Goal: Task Accomplishment & Management: Complete application form

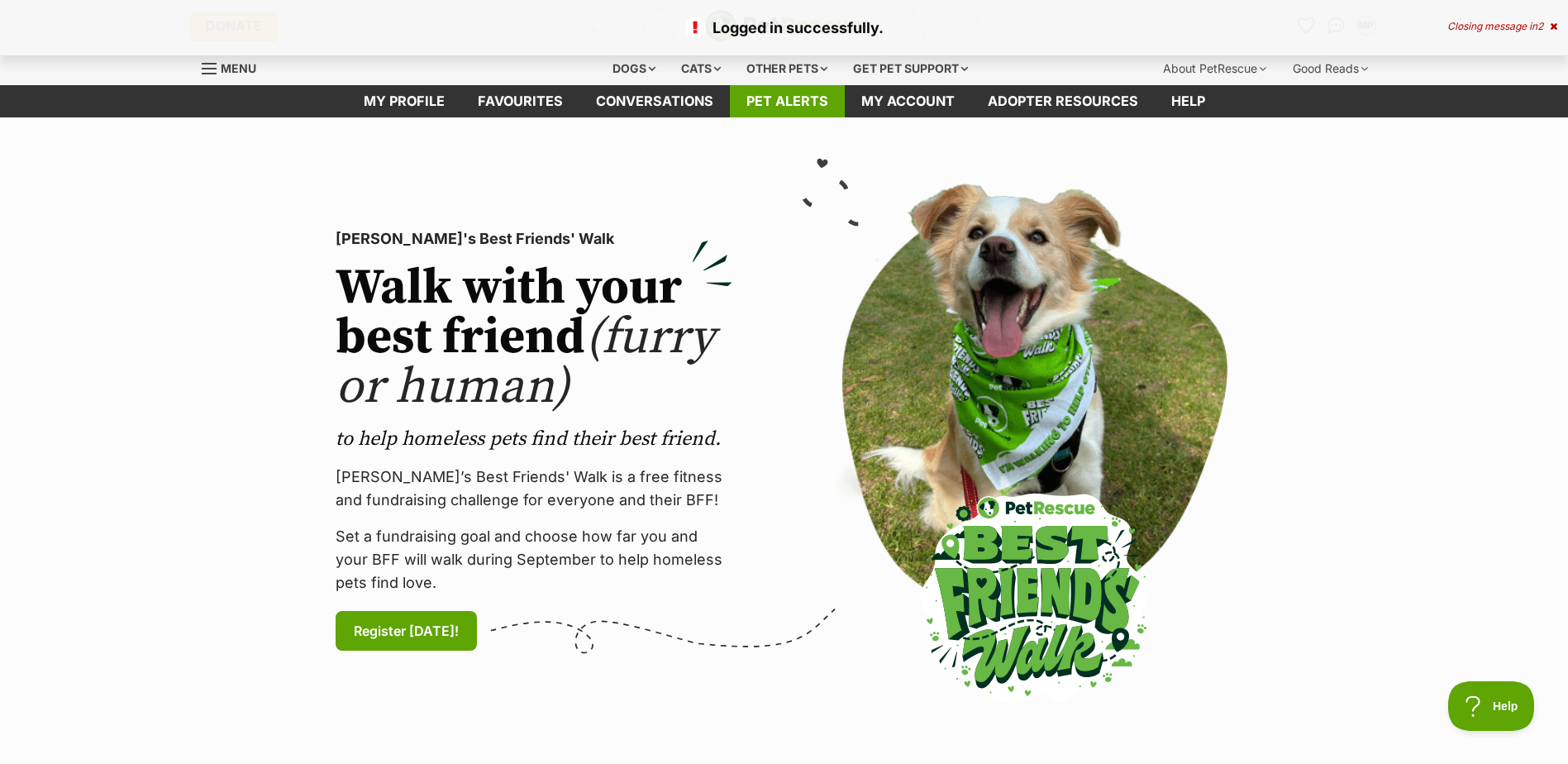
click at [804, 89] on link "Pet alerts" at bounding box center [787, 101] width 115 height 32
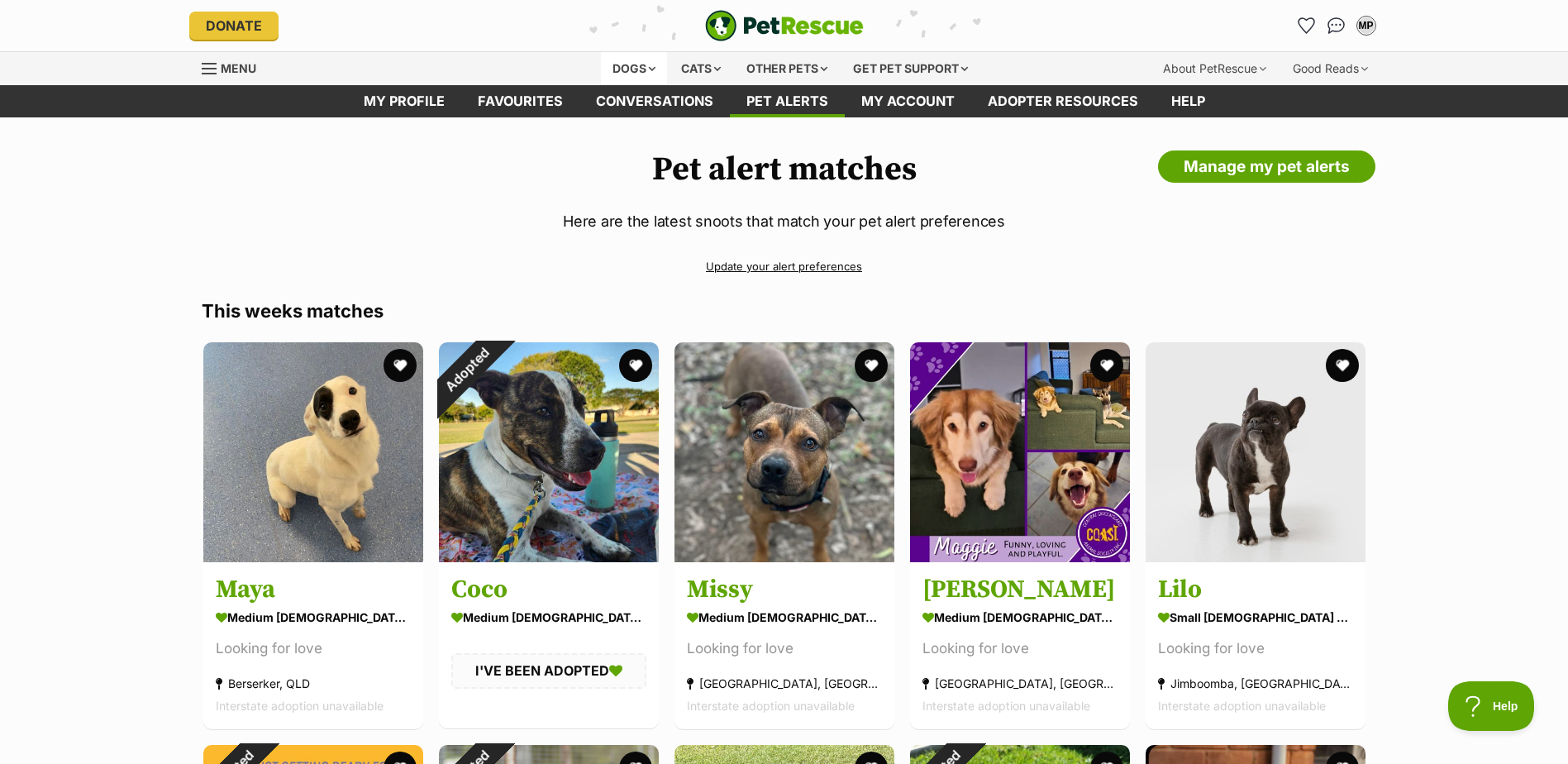
click at [623, 68] on div "Dogs" at bounding box center [634, 69] width 66 height 33
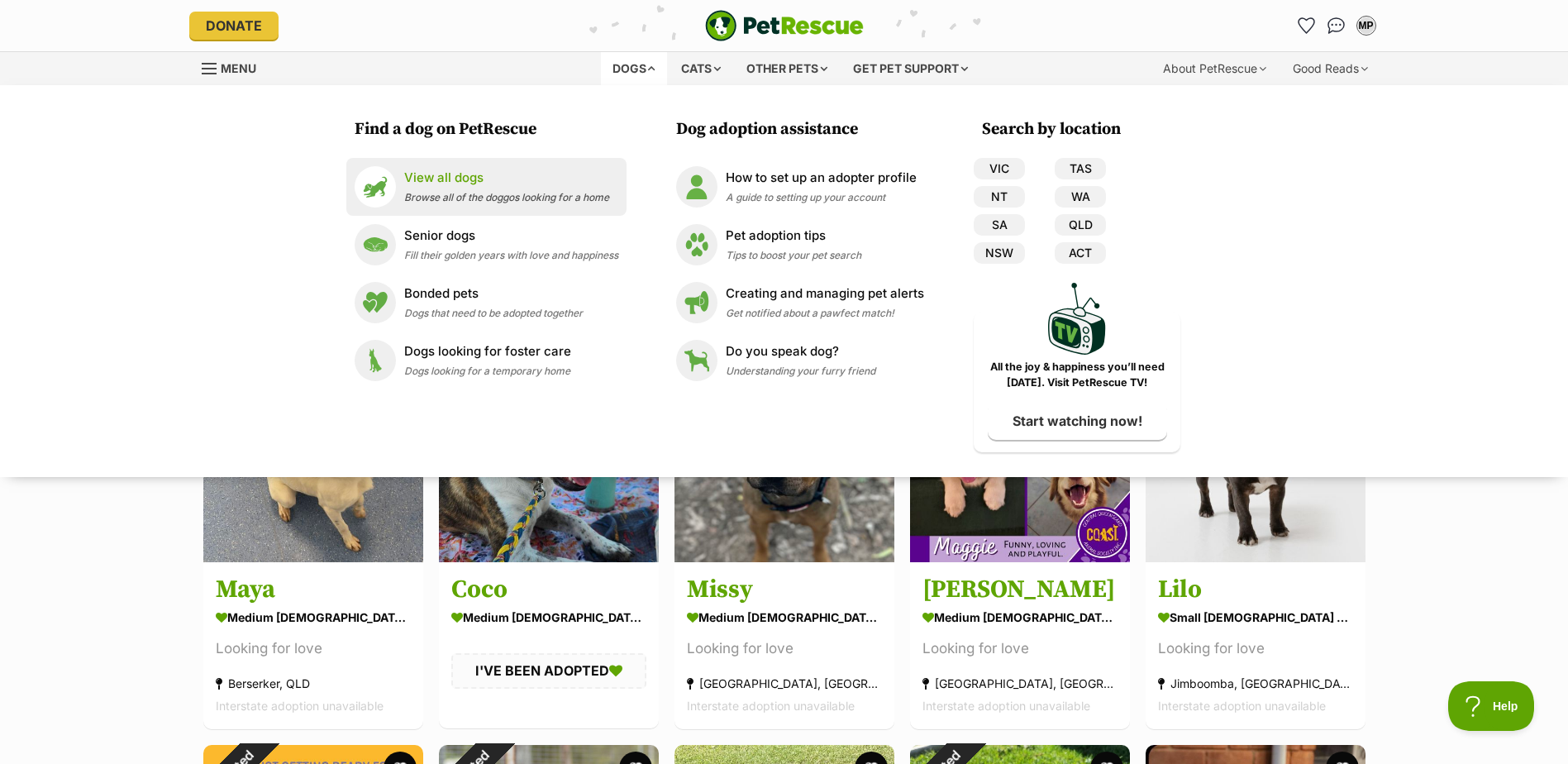
click at [509, 181] on p "View all dogs" at bounding box center [506, 178] width 205 height 19
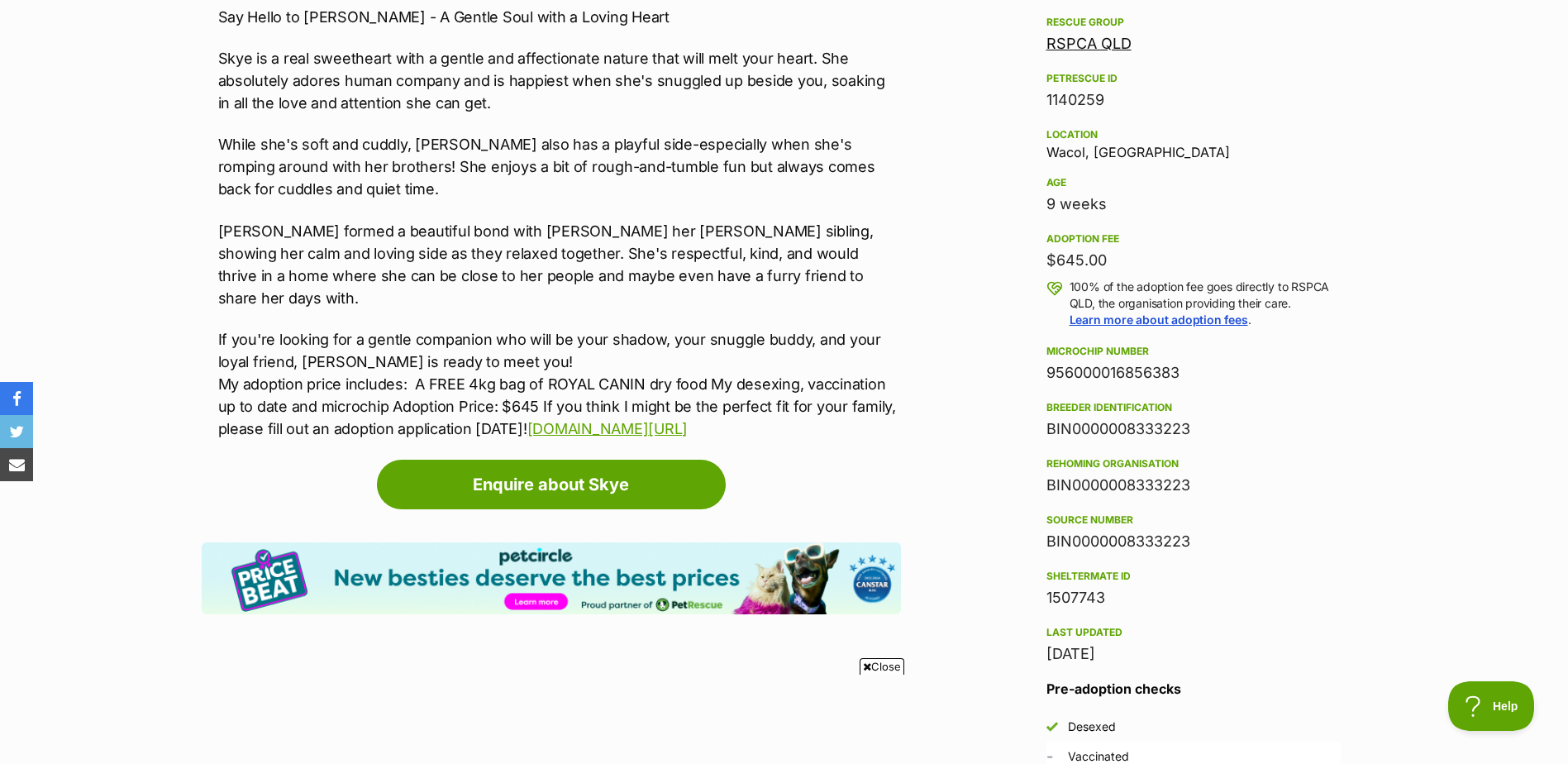
scroll to position [991, 0]
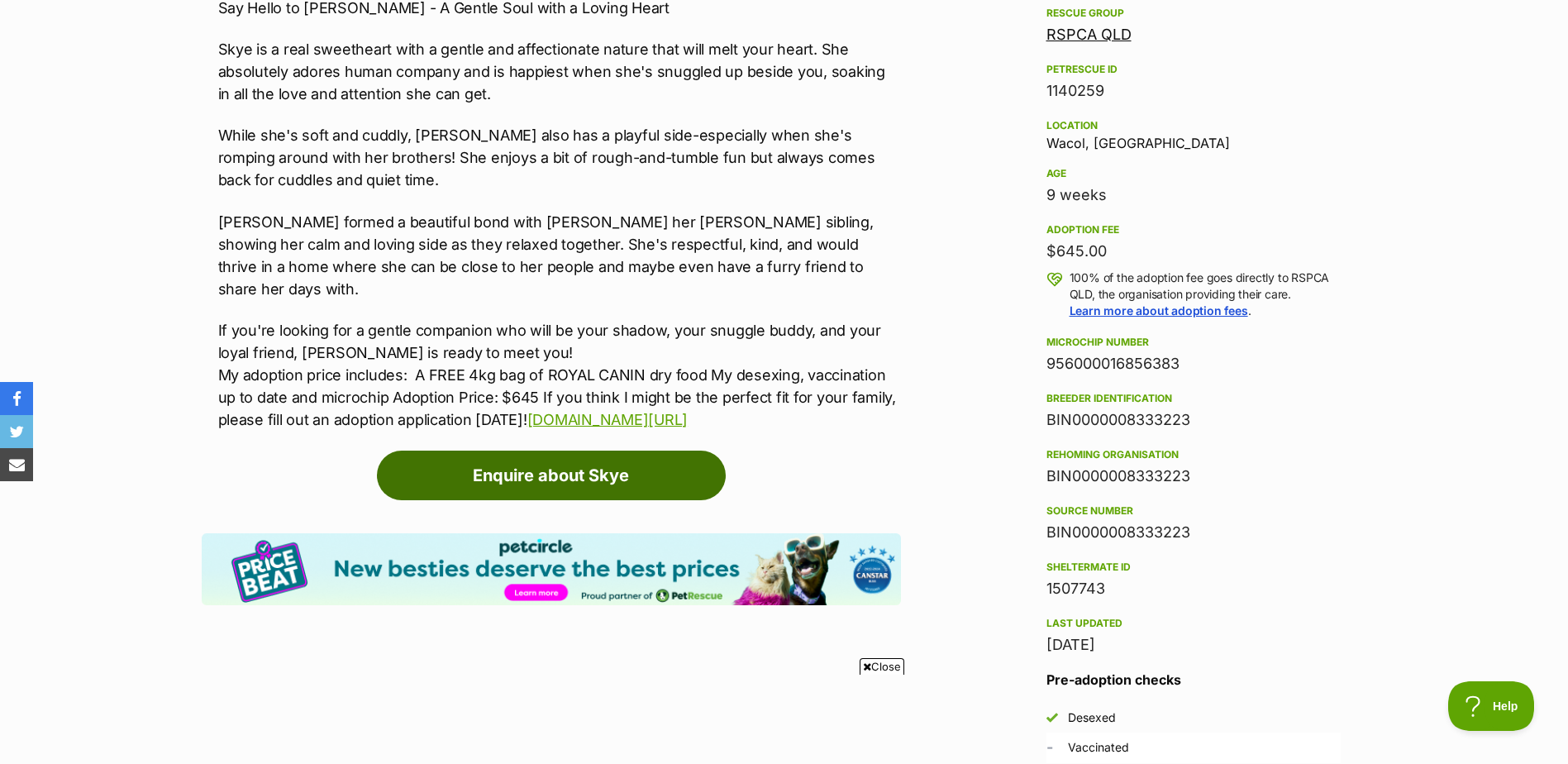
click at [502, 451] on link "Enquire about Skye" at bounding box center [551, 475] width 349 height 49
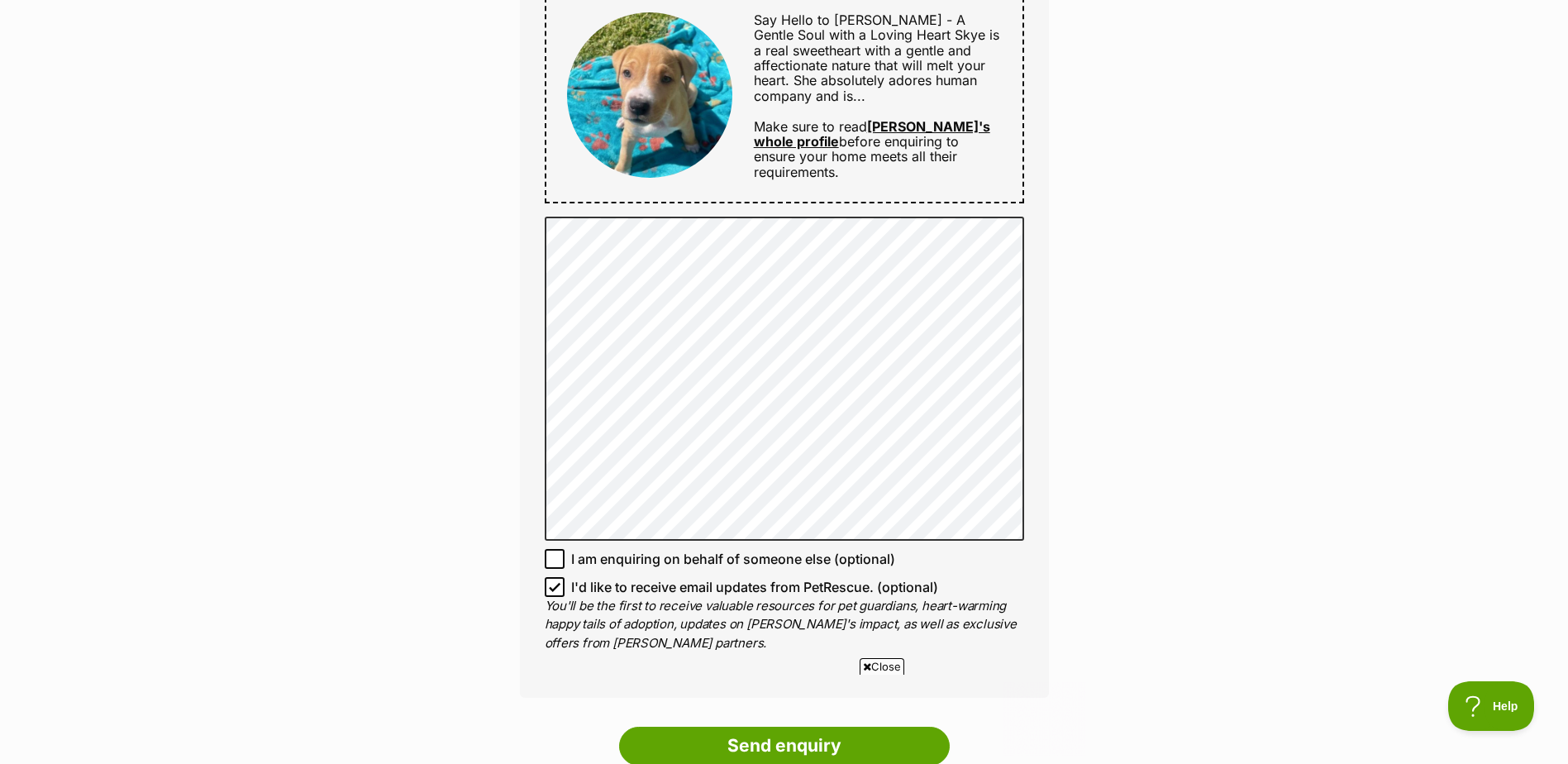
scroll to position [1074, 0]
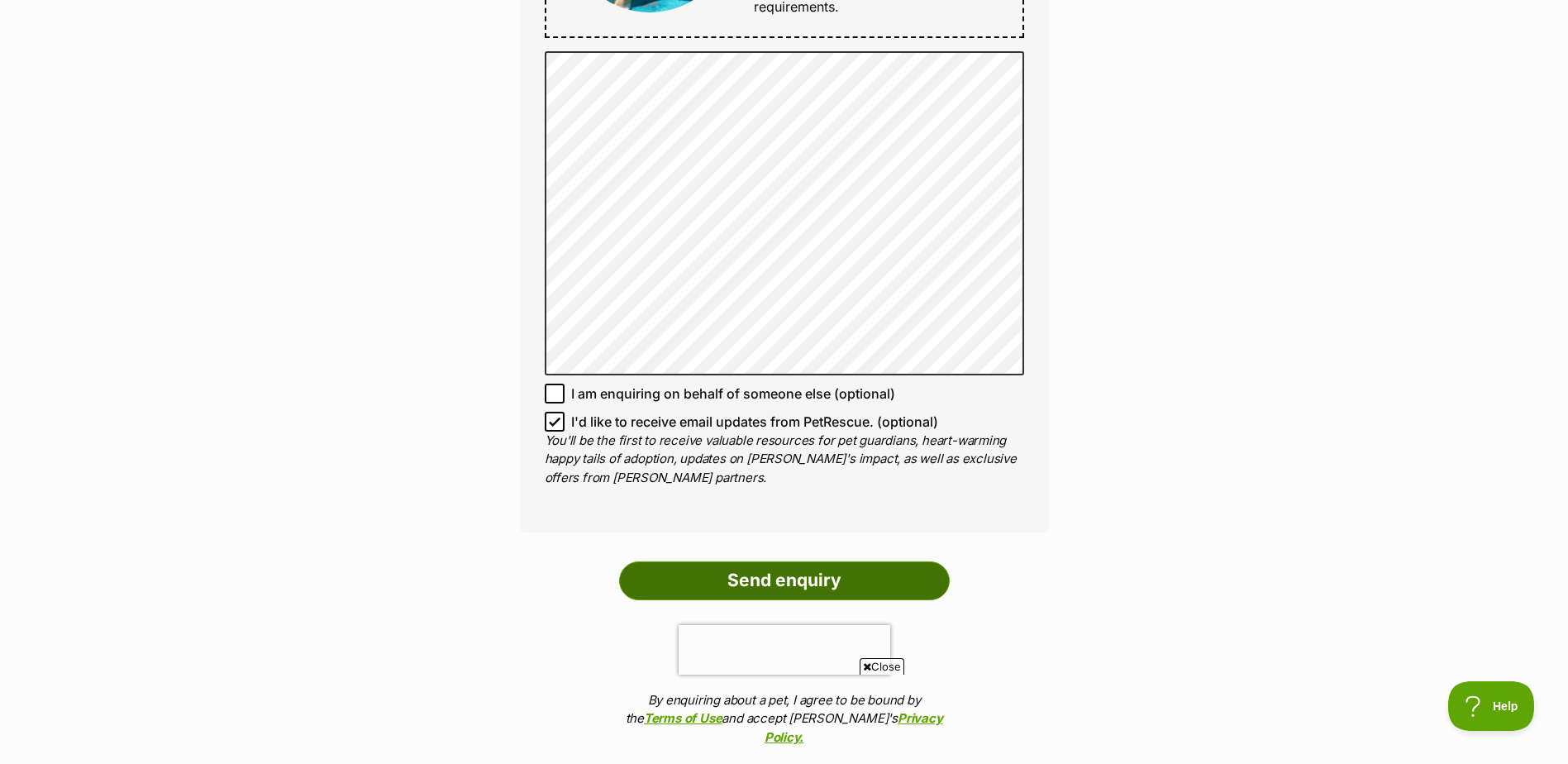
click at [840, 582] on input "Send enquiry" at bounding box center [784, 580] width 331 height 38
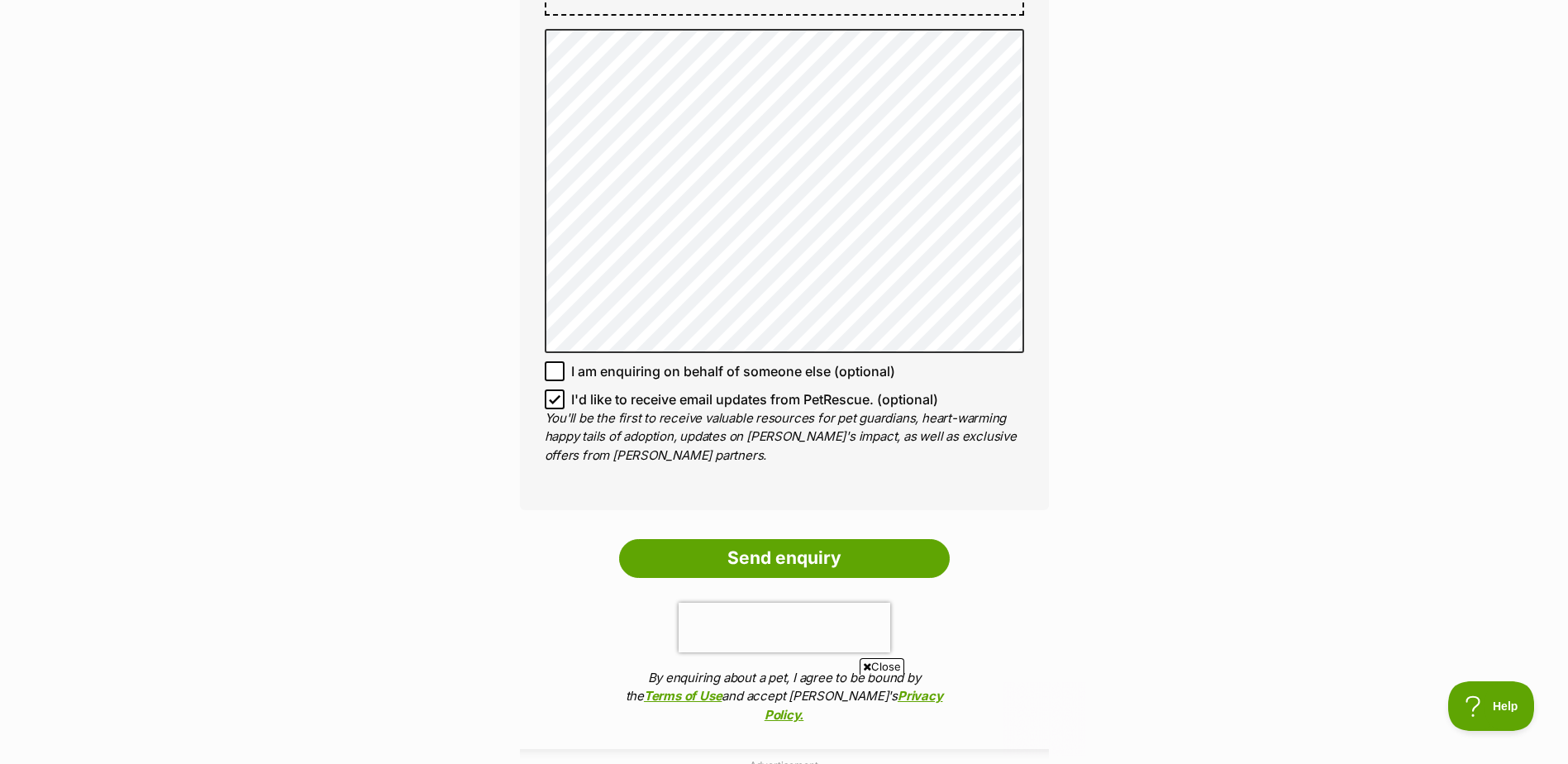
scroll to position [1240, 0]
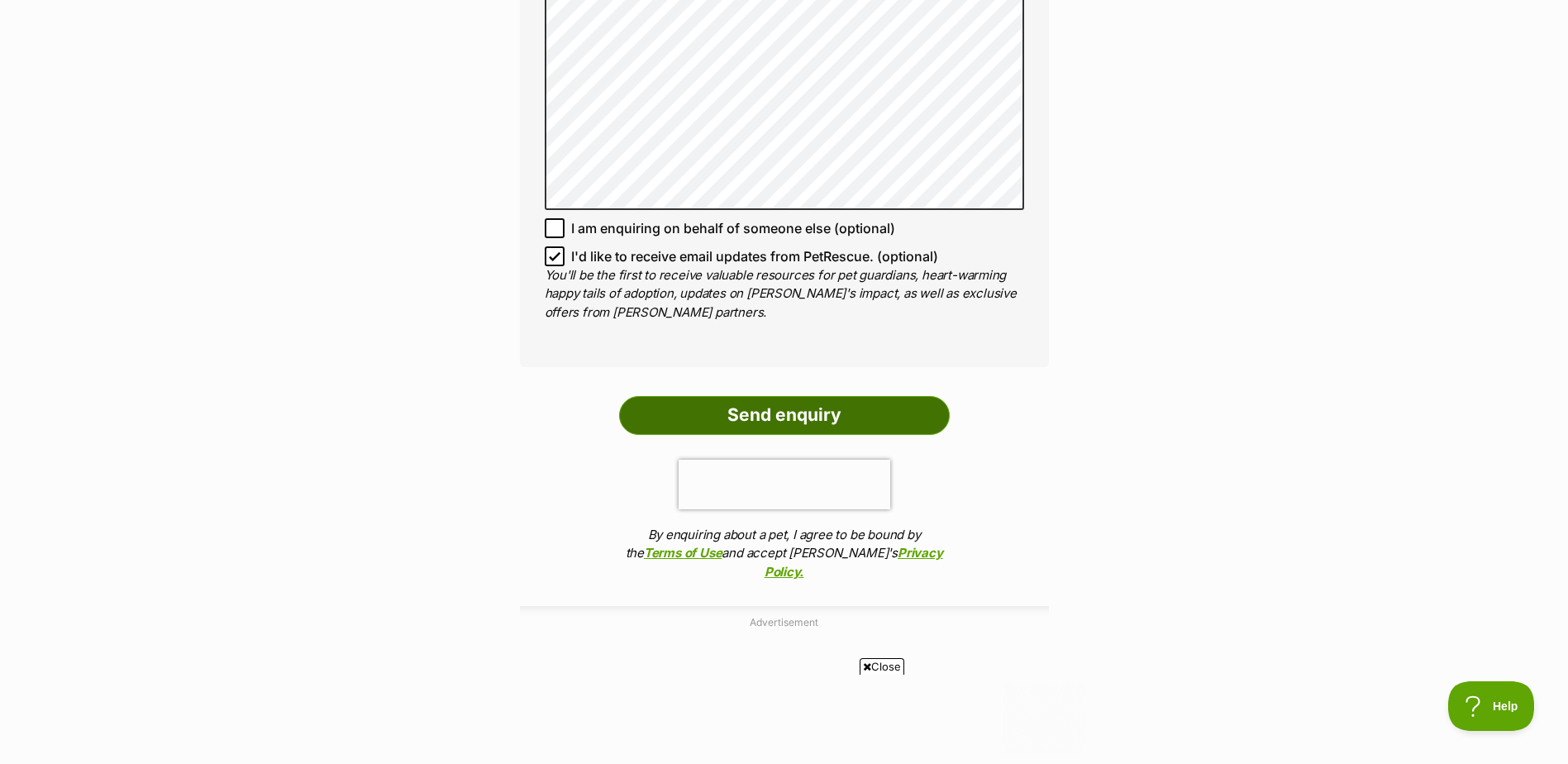
click at [870, 429] on input "Send enquiry" at bounding box center [784, 415] width 331 height 38
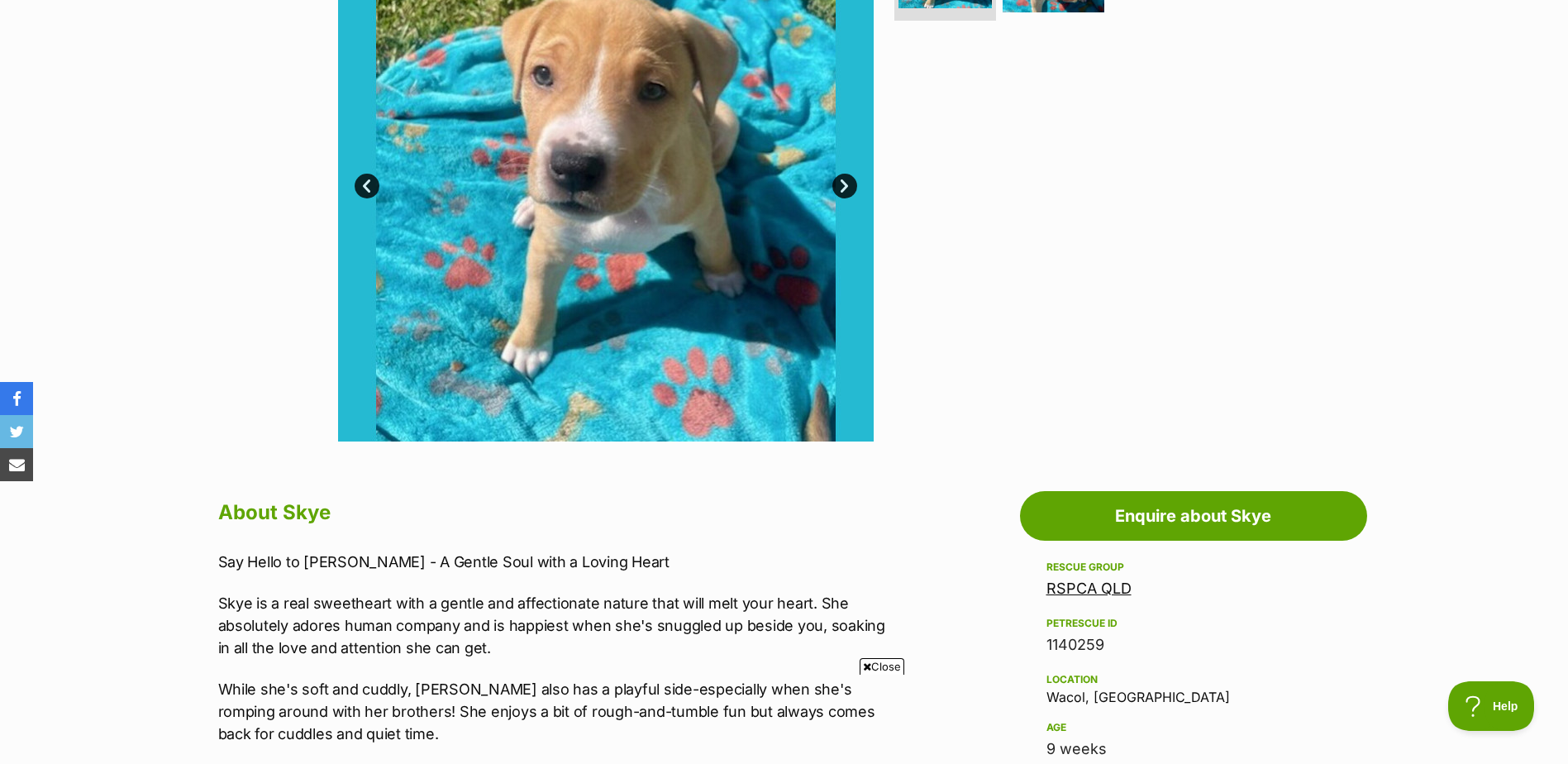
scroll to position [413, 0]
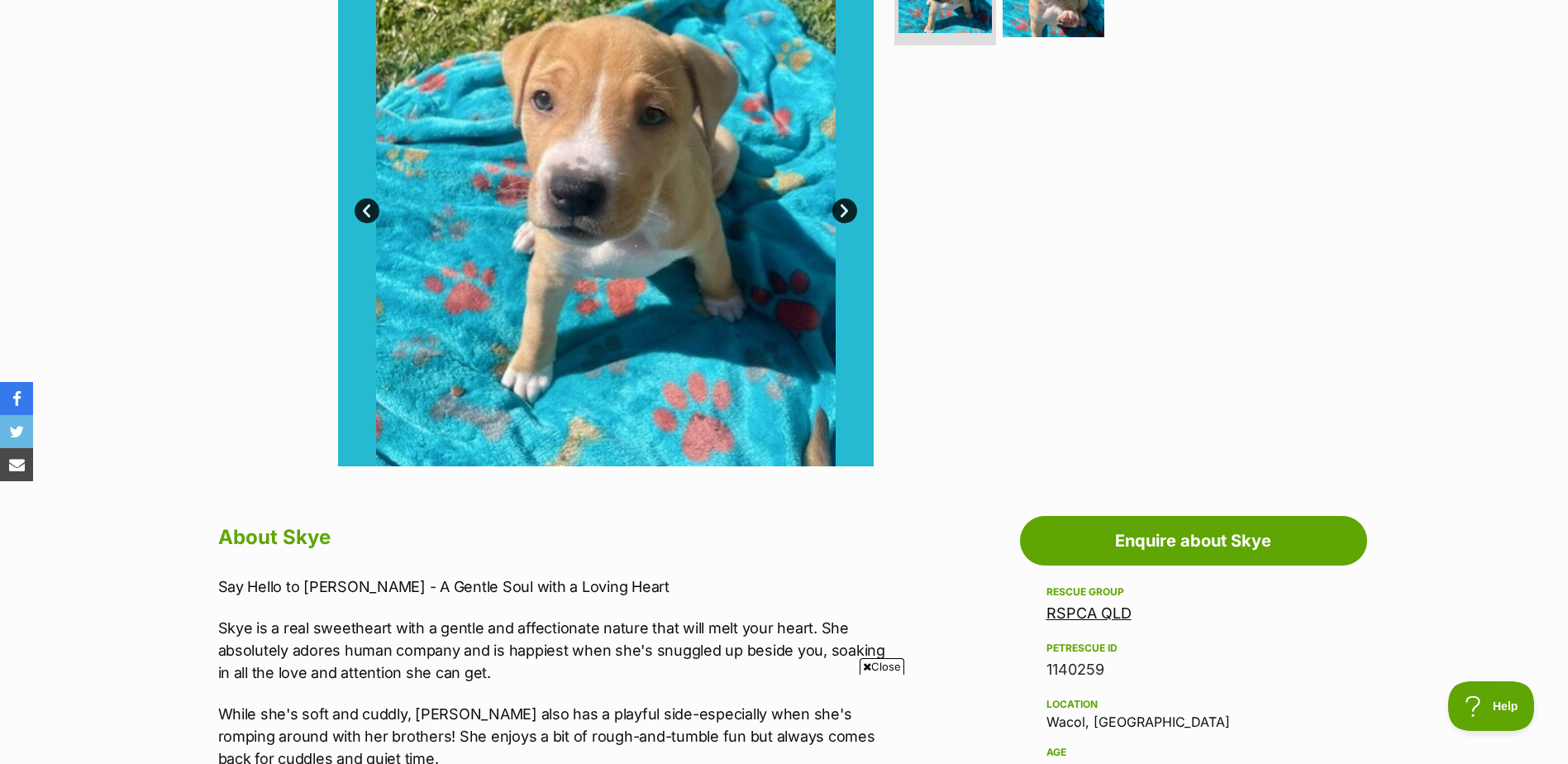
click at [841, 199] on link "Next" at bounding box center [845, 210] width 25 height 25
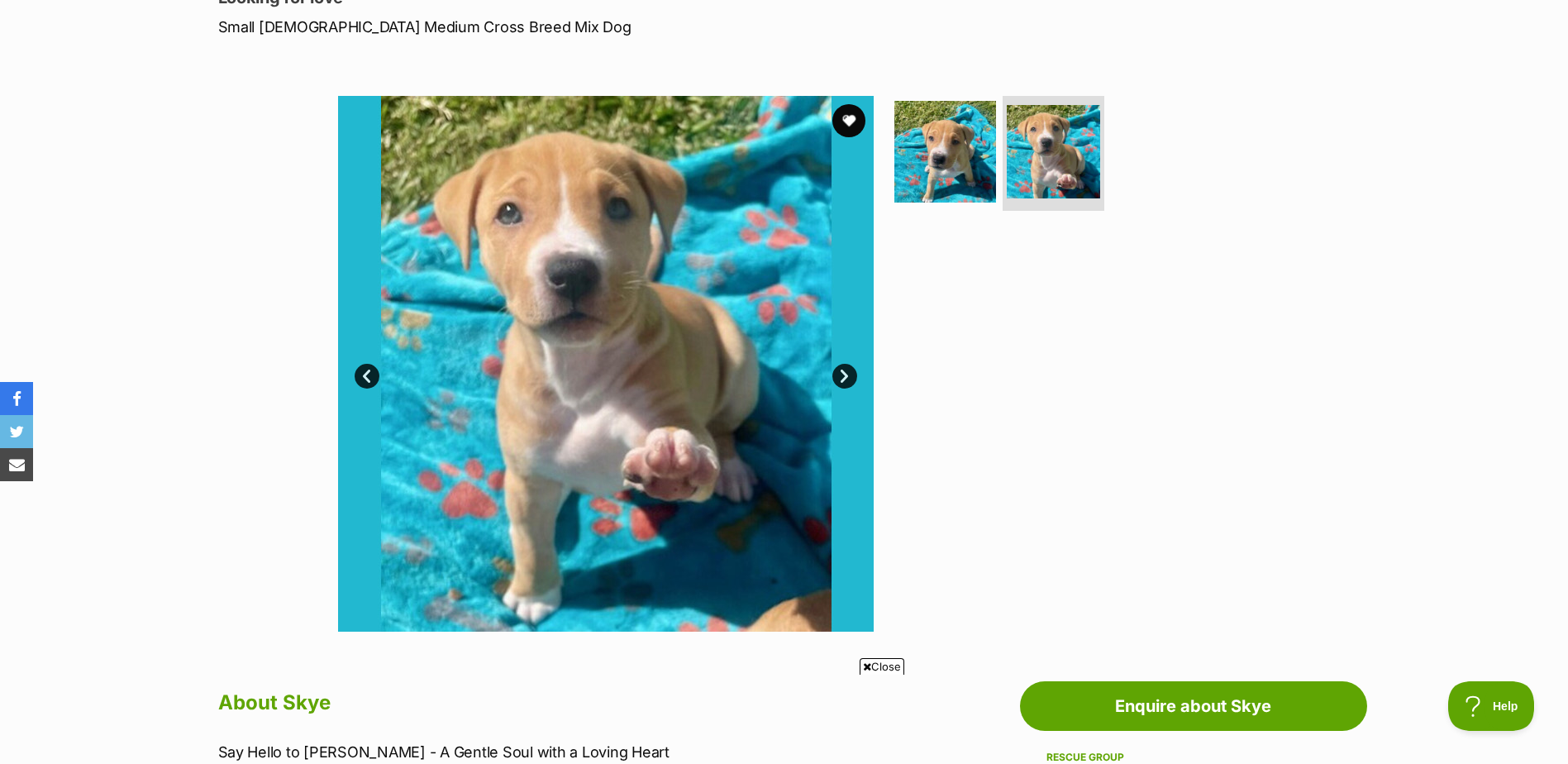
scroll to position [165, 0]
